Goal: Information Seeking & Learning: Learn about a topic

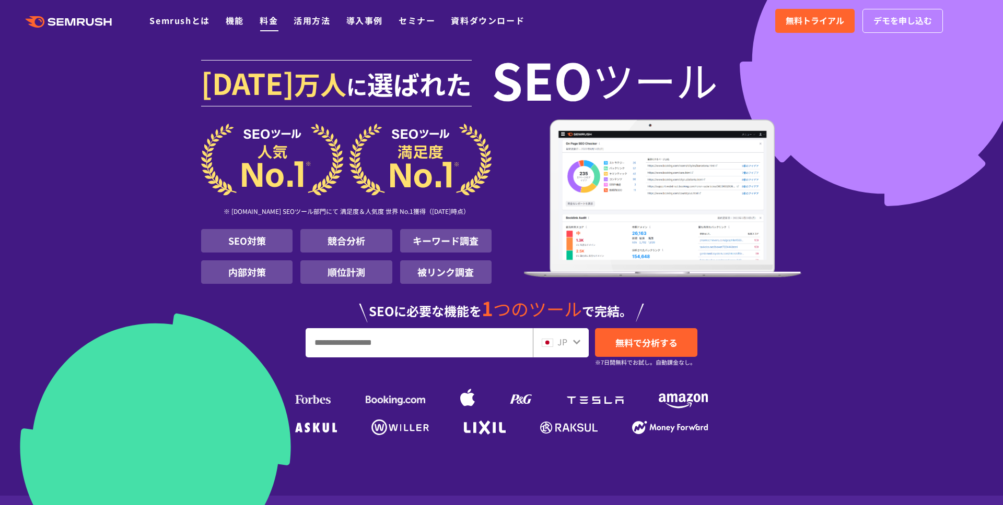
click at [267, 19] on link "料金" at bounding box center [269, 20] width 18 height 13
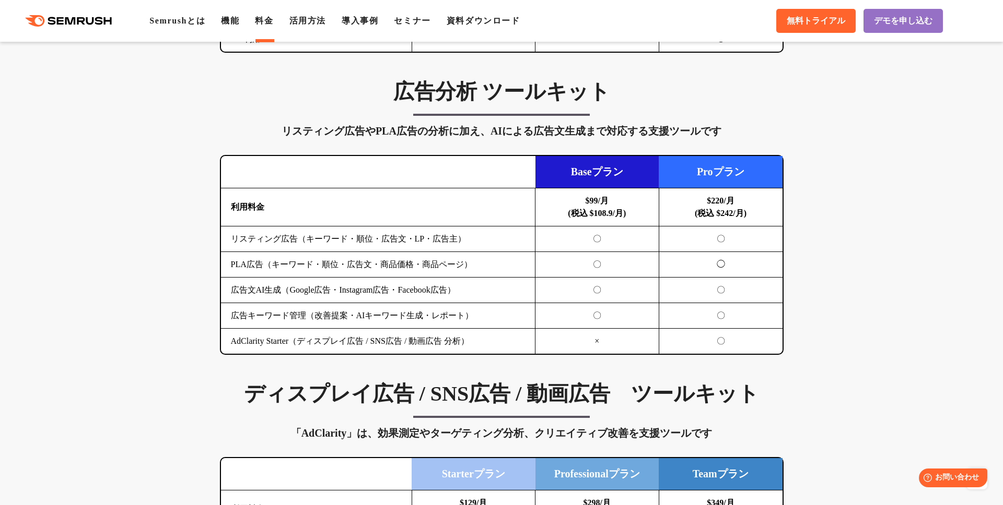
scroll to position [965, 0]
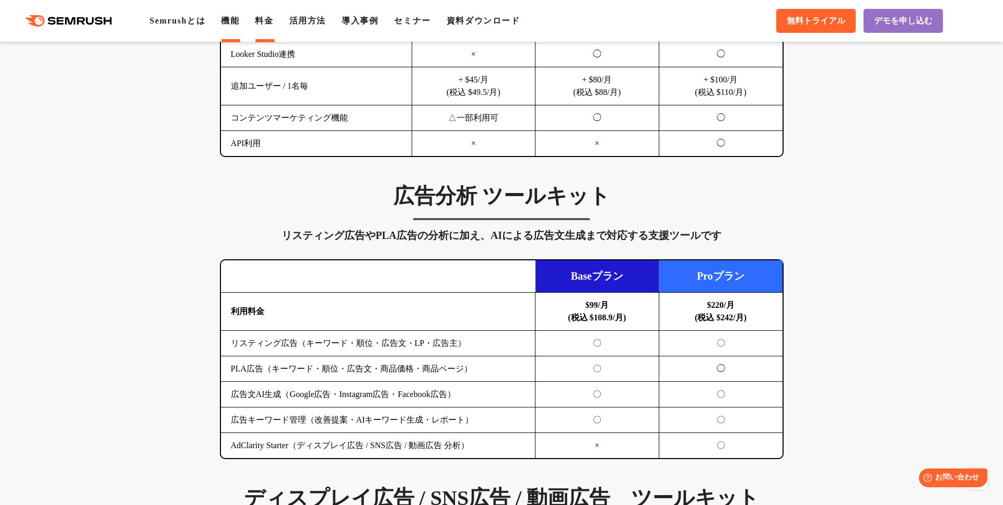
click at [232, 15] on li "機能" at bounding box center [230, 21] width 18 height 13
click at [238, 22] on link "機能" at bounding box center [230, 20] width 18 height 9
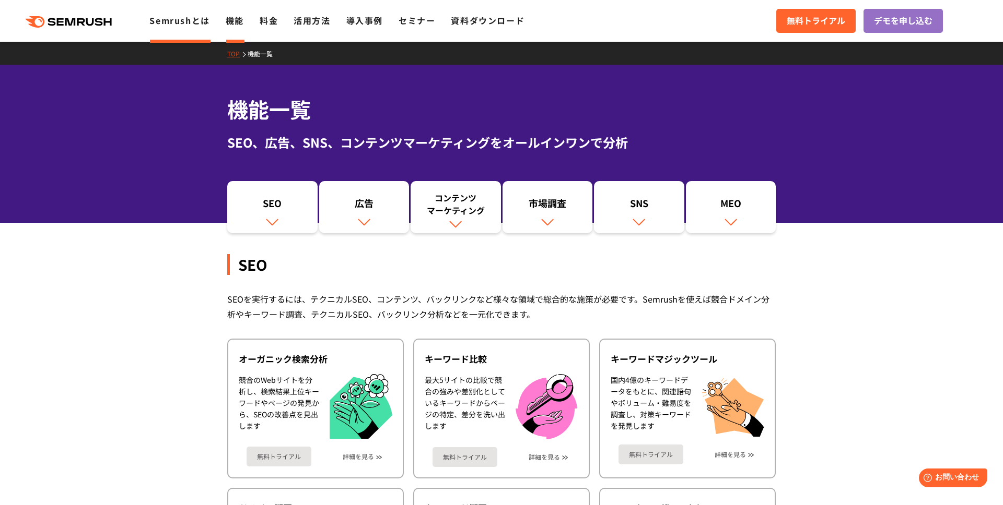
click at [190, 19] on link "Semrushとは" at bounding box center [179, 20] width 60 height 13
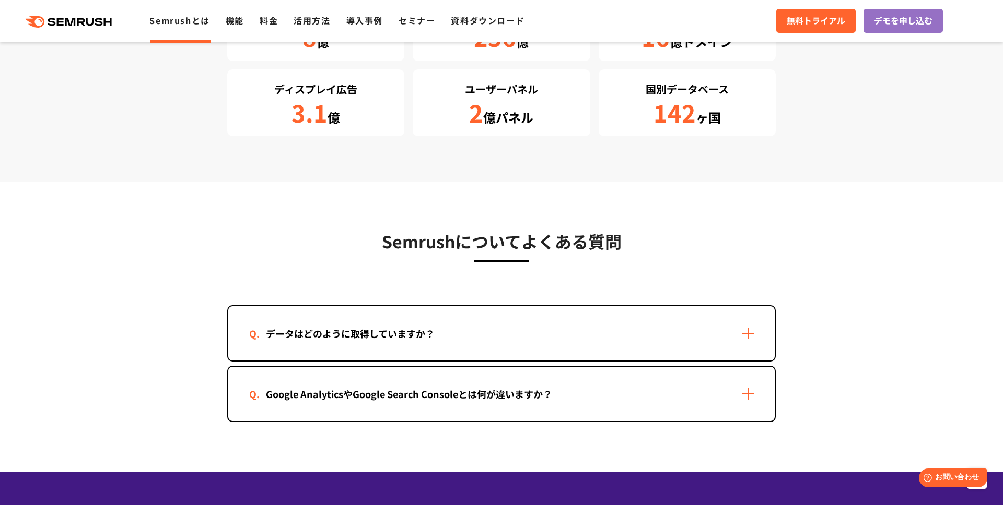
scroll to position [2479, 0]
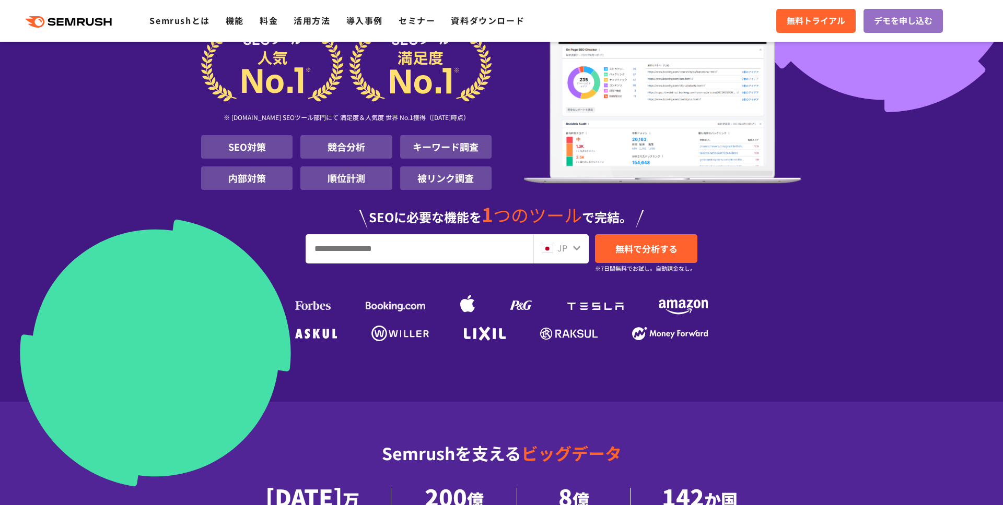
scroll to position [98, 0]
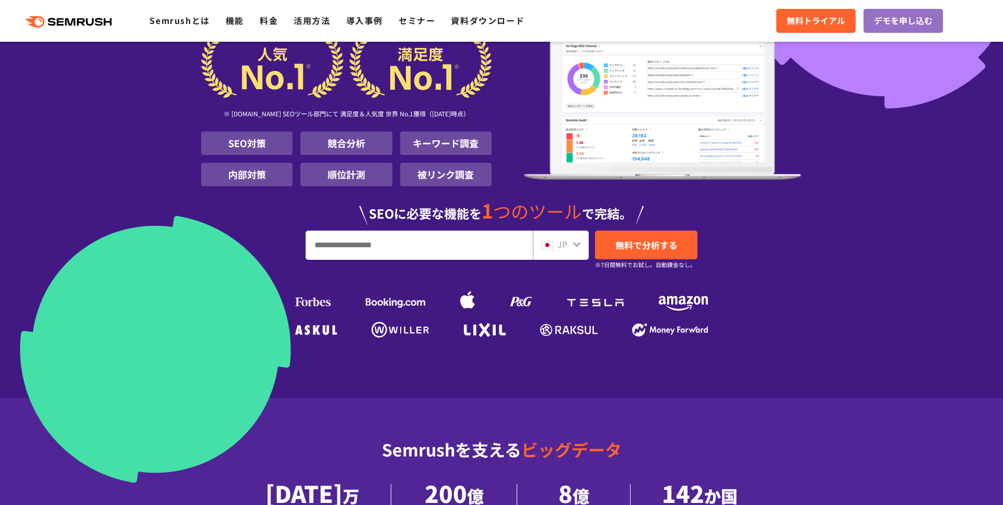
click at [388, 256] on input "URL、キーワードを入力してください" at bounding box center [419, 245] width 226 height 28
click at [406, 238] on input "URL、キーワードを入力してください" at bounding box center [419, 245] width 226 height 28
type input "**********"
click at [620, 245] on span "無料で分析する" at bounding box center [646, 245] width 62 height 13
